Goal: Task Accomplishment & Management: Complete application form

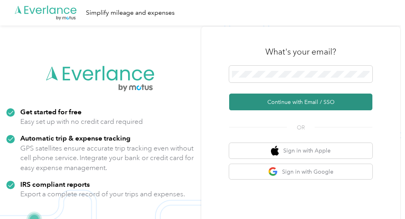
click at [283, 105] on button "Continue with Email / SSO" at bounding box center [300, 102] width 143 height 17
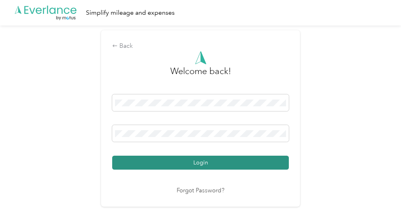
click at [216, 163] on button "Login" at bounding box center [200, 163] width 177 height 14
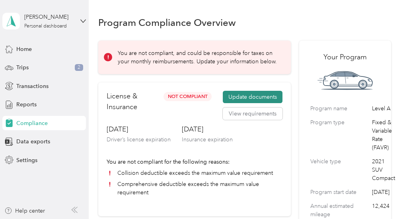
click at [260, 97] on button "Update documents" at bounding box center [253, 97] width 60 height 13
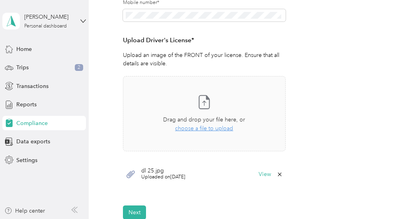
scroll to position [201, 0]
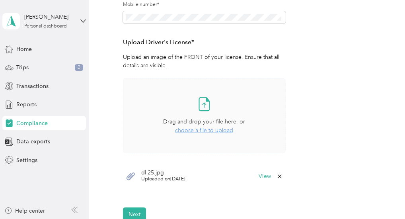
click at [201, 132] on span "choose a file to upload" at bounding box center [204, 130] width 58 height 7
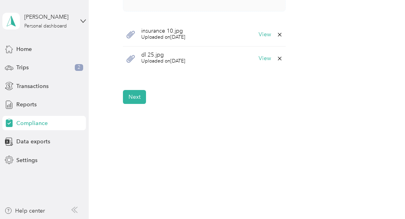
scroll to position [309, 0]
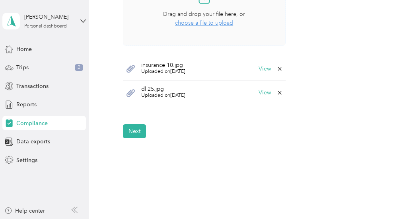
click at [278, 70] on icon at bounding box center [280, 69] width 6 height 6
click at [258, 75] on button "Yes" at bounding box center [259, 74] width 16 height 13
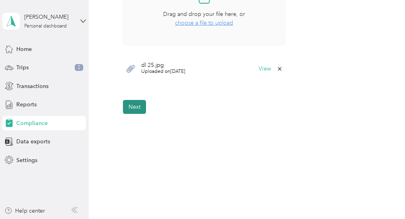
click at [130, 109] on button "Next" at bounding box center [134, 107] width 23 height 14
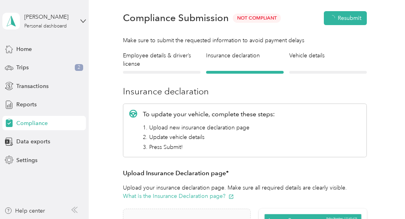
scroll to position [10, 0]
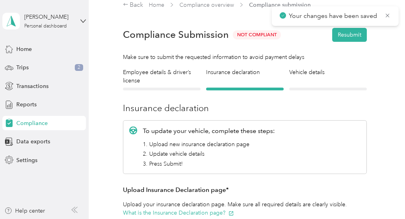
click at [333, 84] on div "Vehicle details Vehicle" at bounding box center [328, 79] width 78 height 22
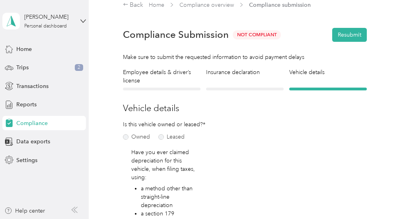
click at [248, 82] on div "Insurance declaration Insurance" at bounding box center [245, 79] width 78 height 22
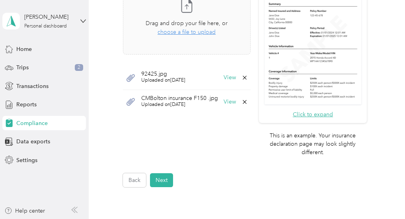
scroll to position [268, 0]
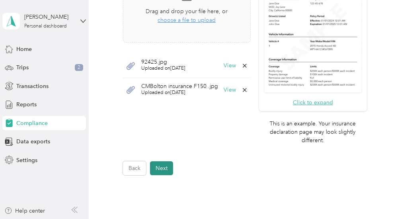
click at [165, 168] on button "Next" at bounding box center [161, 168] width 23 height 14
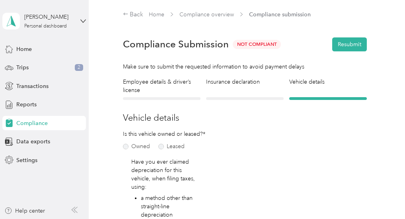
click at [251, 89] on div "Insurance declaration Insurance" at bounding box center [245, 89] width 78 height 22
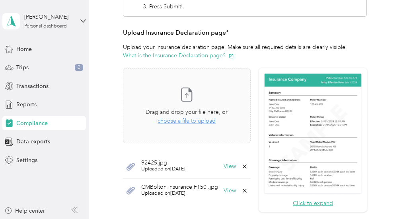
scroll to position [169, 0]
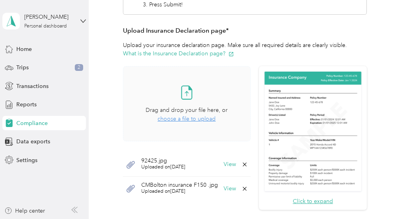
click at [185, 119] on span "choose a file to upload" at bounding box center [187, 118] width 58 height 7
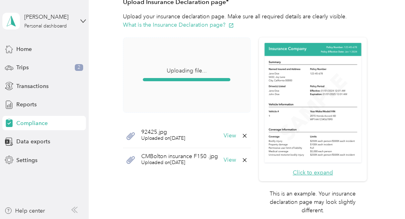
scroll to position [194, 0]
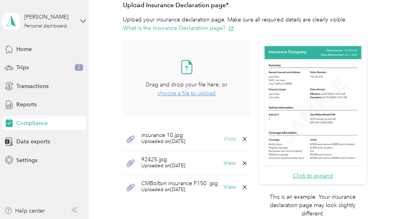
click at [230, 139] on button "View" at bounding box center [230, 139] width 12 height 6
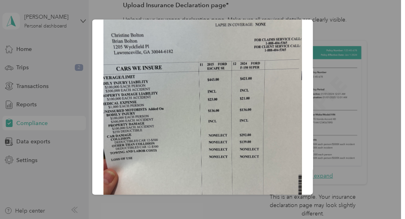
scroll to position [0, 0]
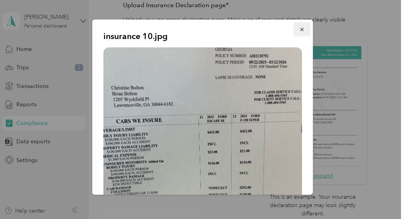
click at [300, 30] on icon "button" at bounding box center [301, 29] width 3 height 3
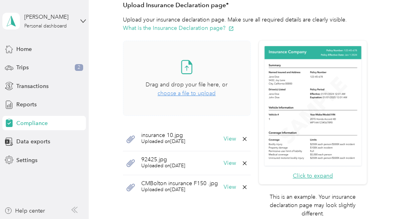
scroll to position [338, 0]
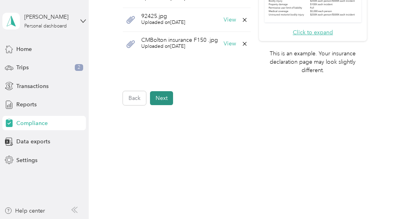
click at [161, 99] on button "Next" at bounding box center [161, 98] width 23 height 14
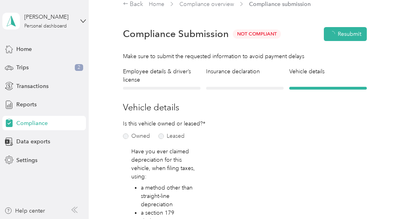
scroll to position [10, 0]
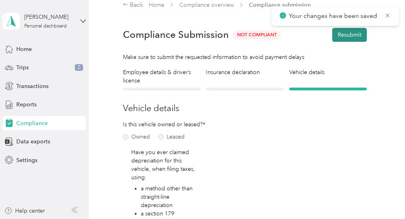
click at [346, 36] on button "Resubmit" at bounding box center [349, 35] width 35 height 14
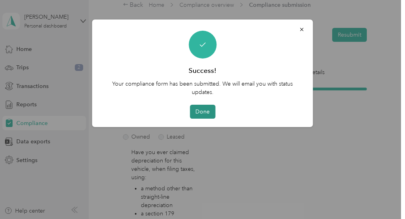
click at [203, 113] on button "Done" at bounding box center [202, 112] width 25 height 14
